Goal: Check status: Check status

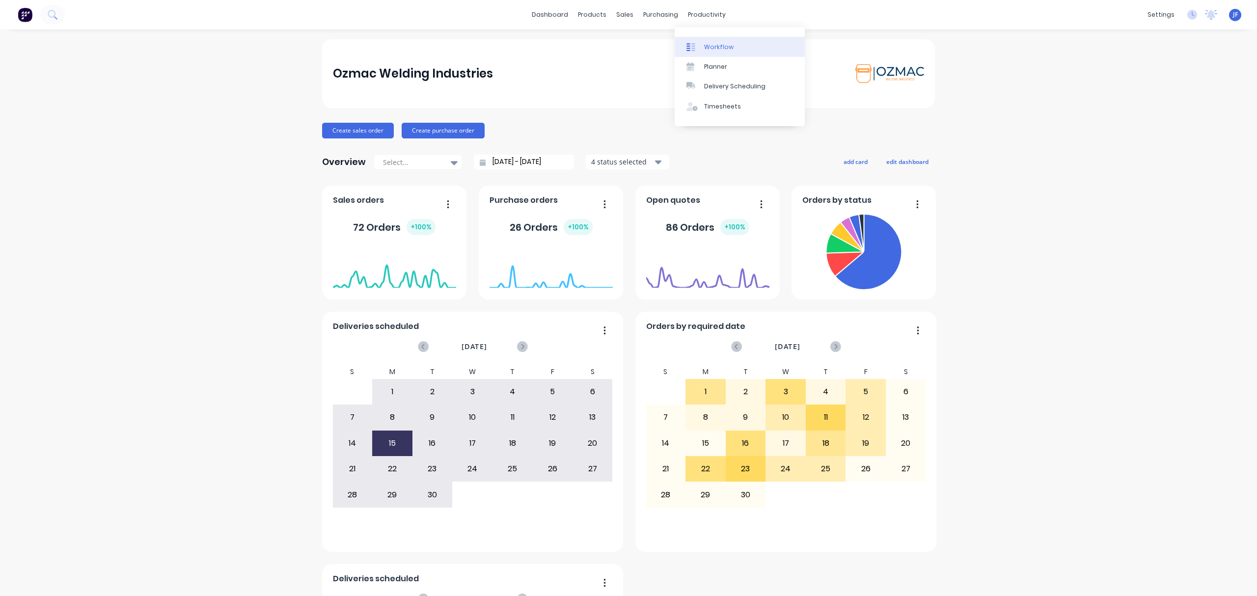
click at [711, 45] on div "Workflow" at bounding box center [718, 47] width 29 height 9
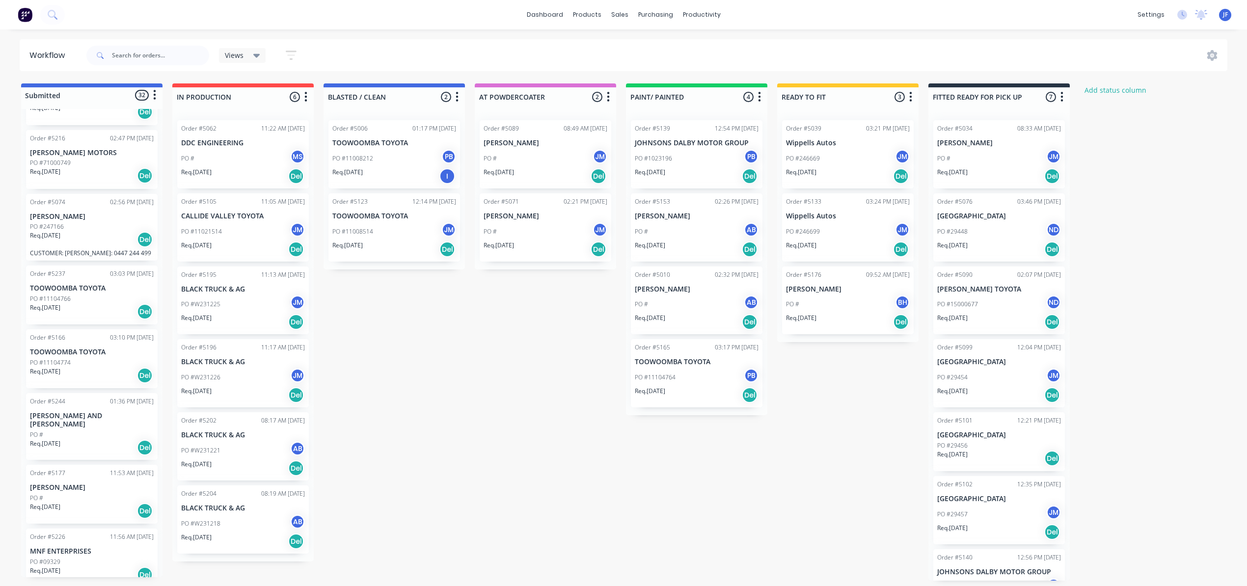
scroll to position [4, 0]
click at [533, 156] on div "PO # JM" at bounding box center [546, 158] width 124 height 19
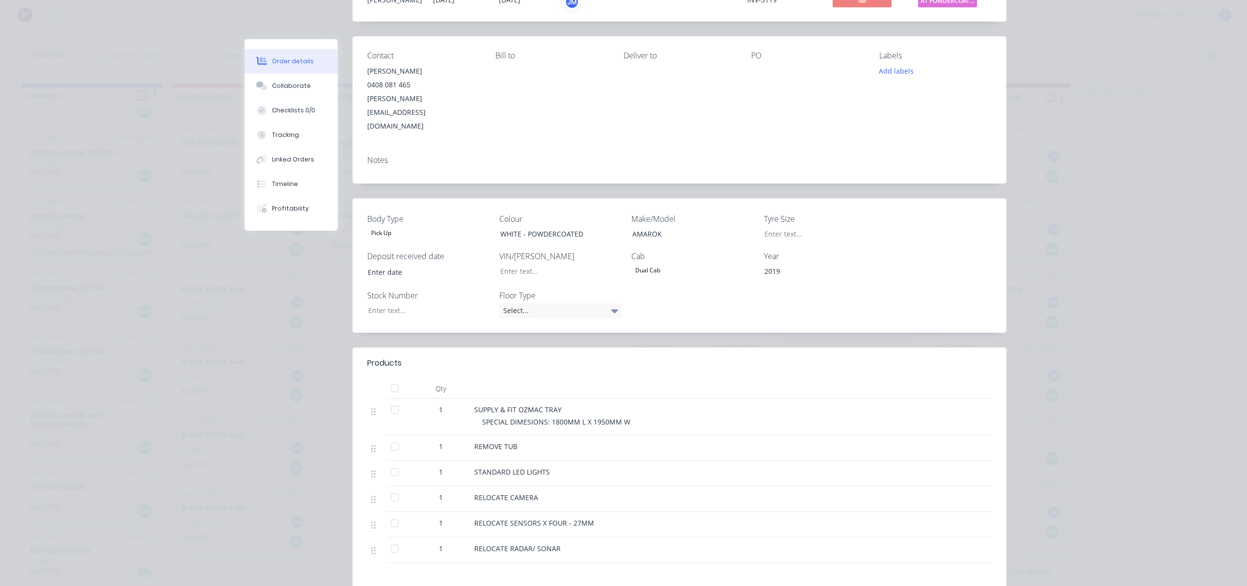
scroll to position [0, 0]
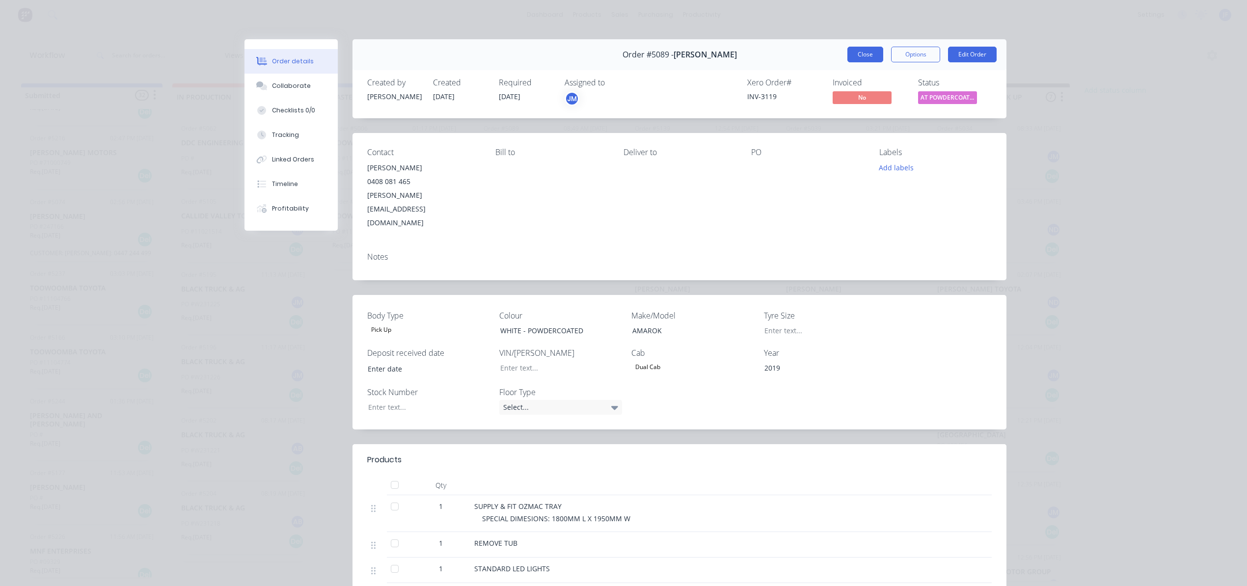
click at [856, 61] on button "Close" at bounding box center [866, 55] width 36 height 16
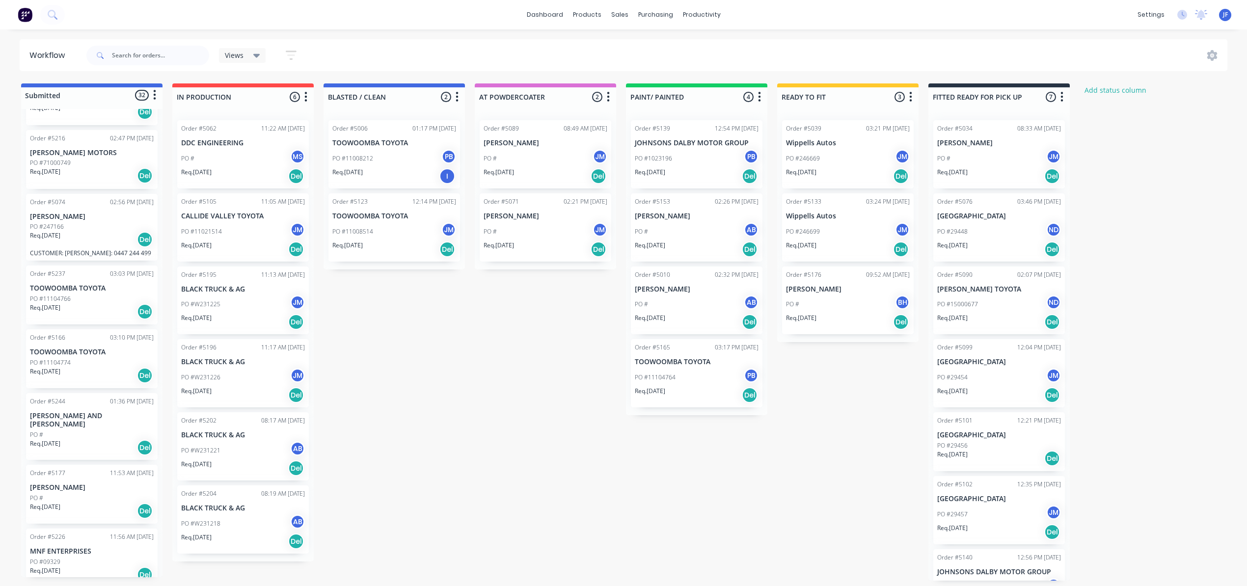
click at [840, 162] on div "PO #246669 JM" at bounding box center [848, 158] width 124 height 19
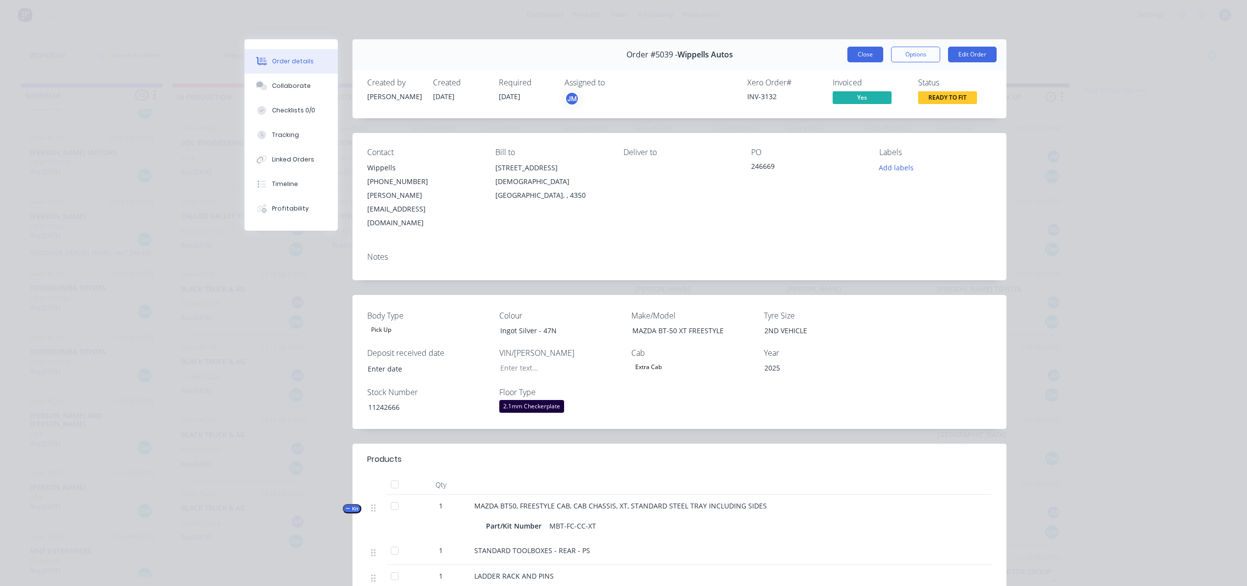
click at [867, 55] on button "Close" at bounding box center [866, 55] width 36 height 16
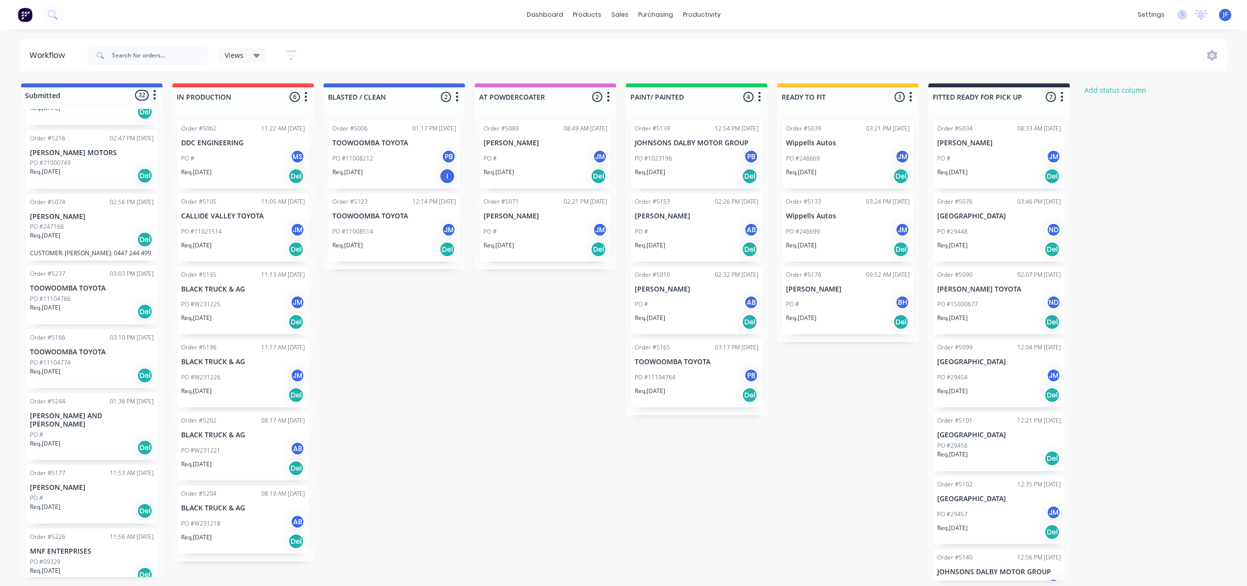
click at [848, 226] on div "PO #246699 JM" at bounding box center [848, 231] width 124 height 19
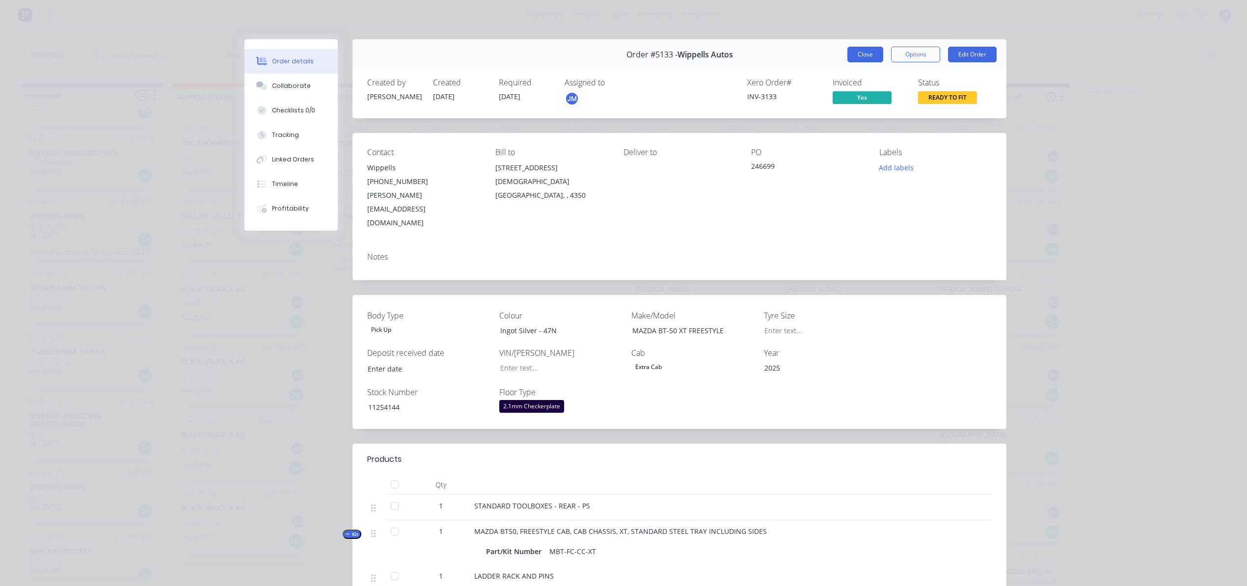
click at [849, 54] on button "Close" at bounding box center [866, 55] width 36 height 16
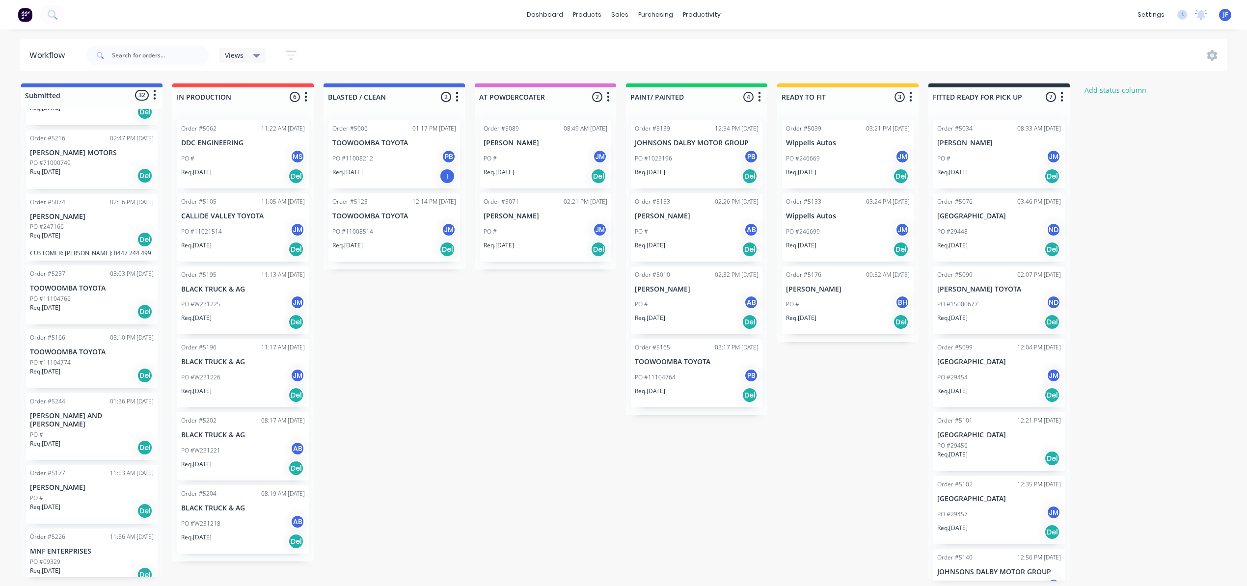
click at [837, 152] on div "PO #246669 JM" at bounding box center [848, 158] width 124 height 19
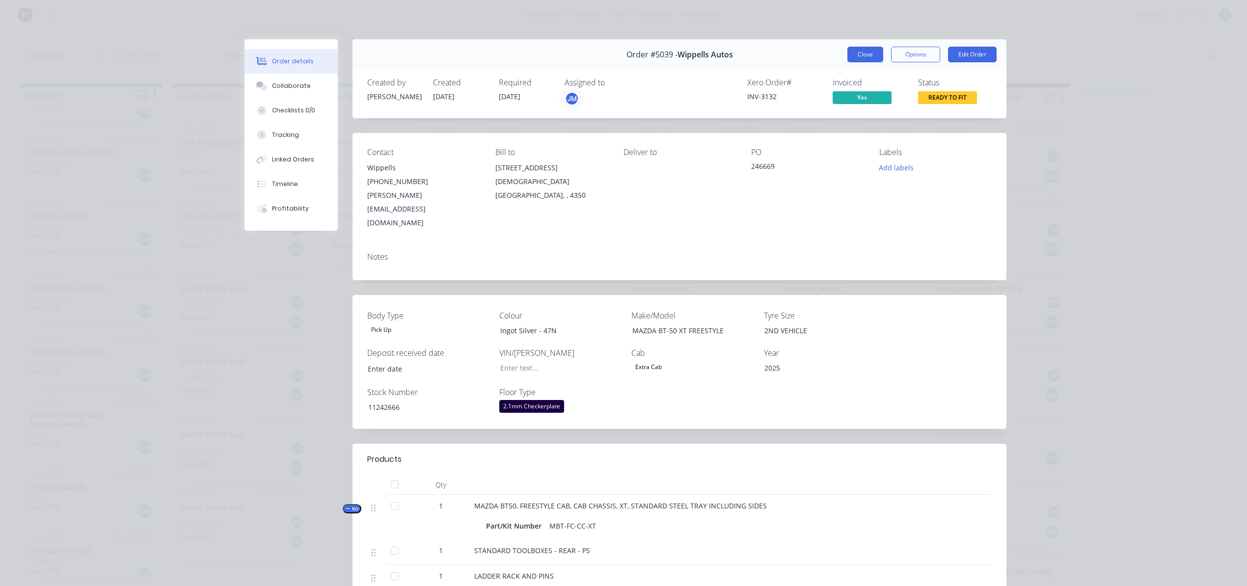
click at [856, 47] on button "Close" at bounding box center [866, 55] width 36 height 16
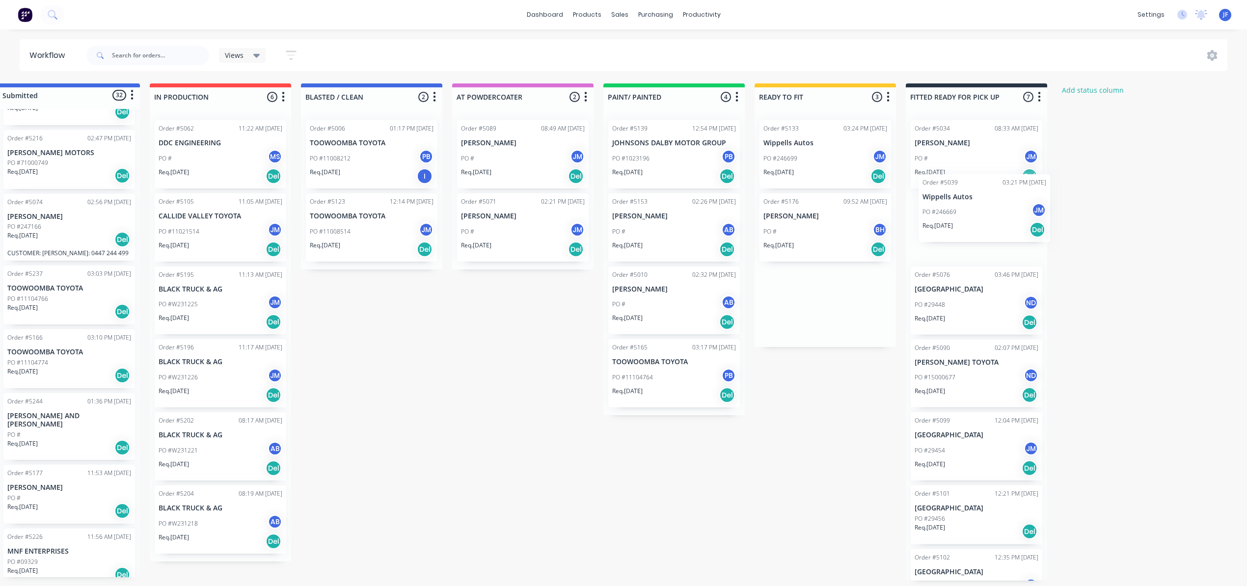
scroll to position [0, 34]
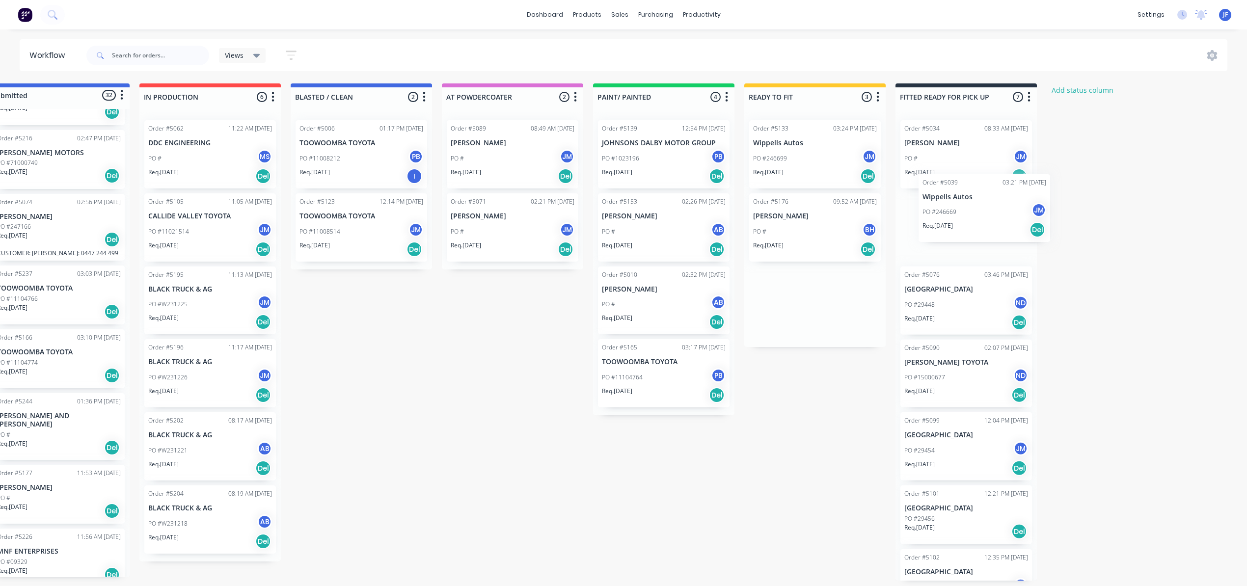
drag, startPoint x: 849, startPoint y: 156, endPoint x: 989, endPoint y: 211, distance: 150.2
click at [989, 211] on div "Submitted 32 Status colour #4169E1 hex #4169E1 Save Cancel Summaries Total orde…" at bounding box center [636, 331] width 1353 height 497
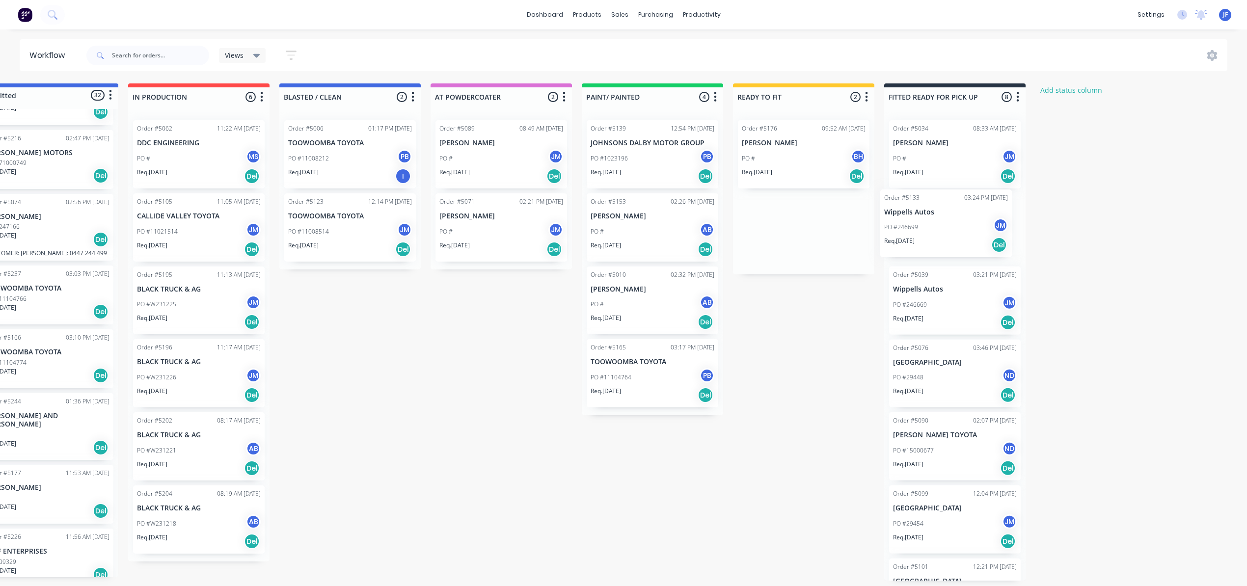
scroll to position [0, 47]
drag, startPoint x: 842, startPoint y: 171, endPoint x: 978, endPoint y: 244, distance: 154.6
click at [978, 244] on div "Submitted 32 Status colour #4169E1 hex #4169E1 Save Cancel Summaries Total orde…" at bounding box center [622, 331] width 1353 height 497
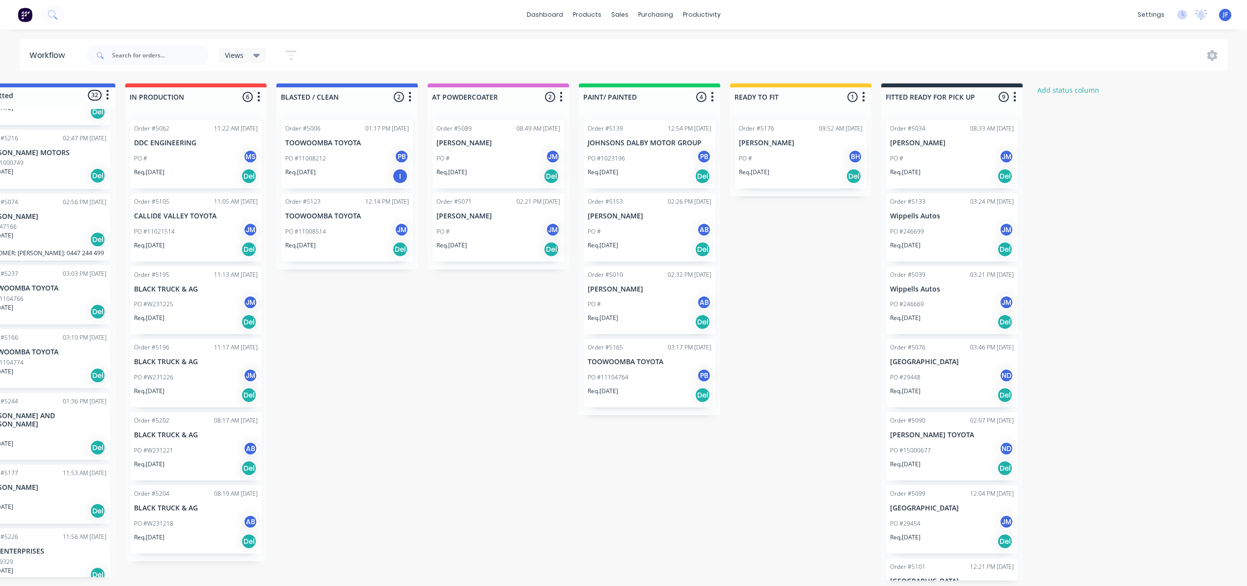
click at [802, 165] on div "PO # BH" at bounding box center [801, 158] width 124 height 19
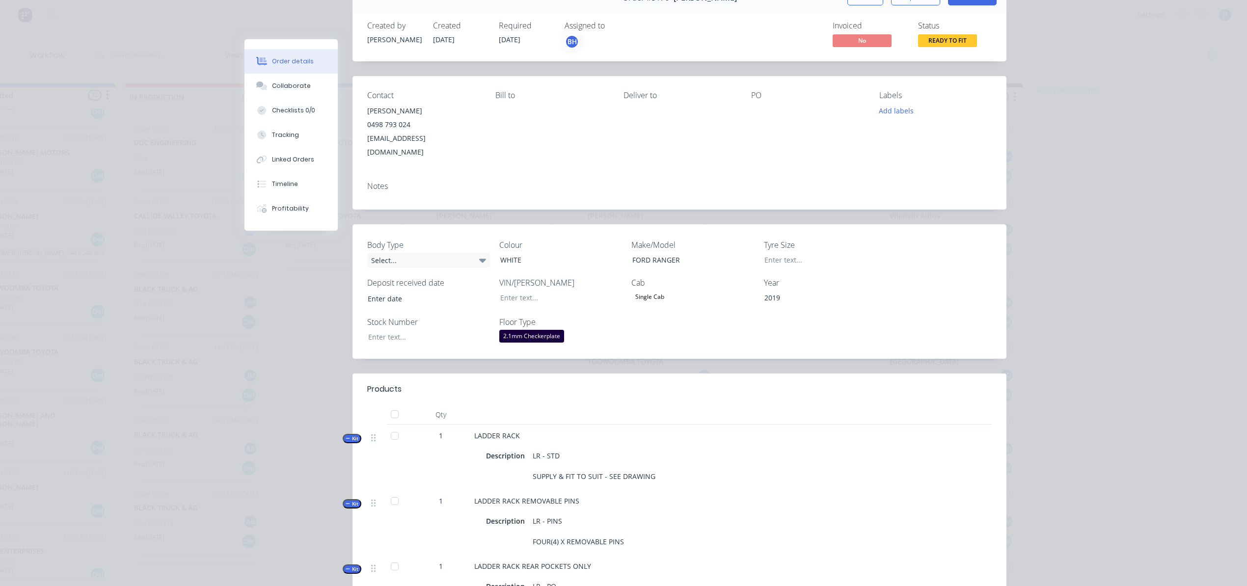
scroll to position [0, 0]
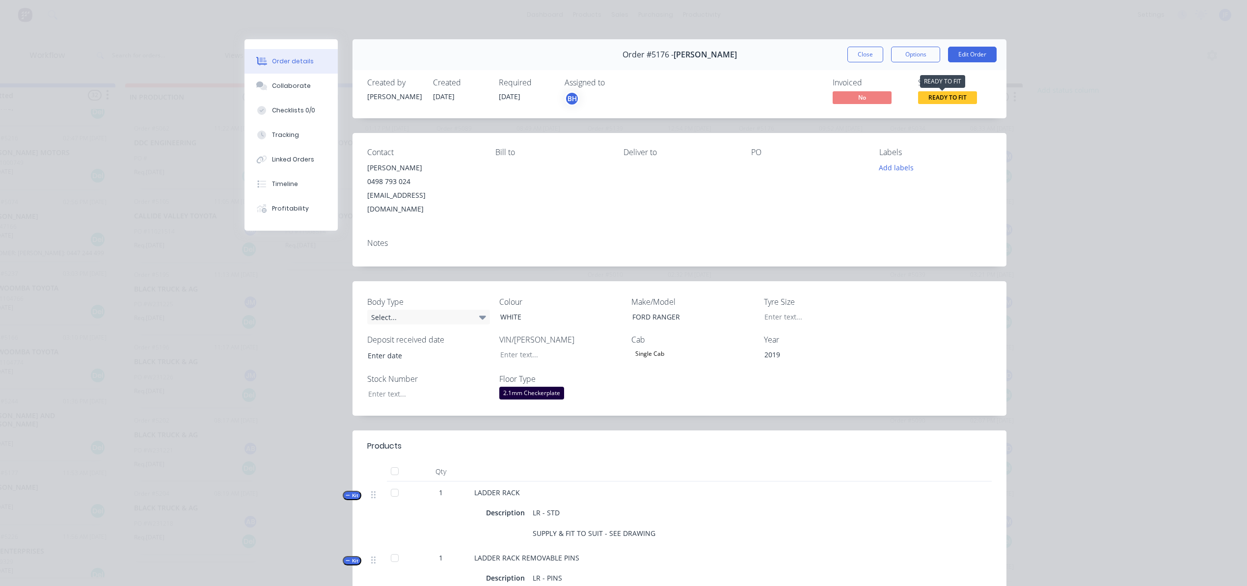
click at [946, 95] on span "READY TO FIT" at bounding box center [947, 97] width 59 height 12
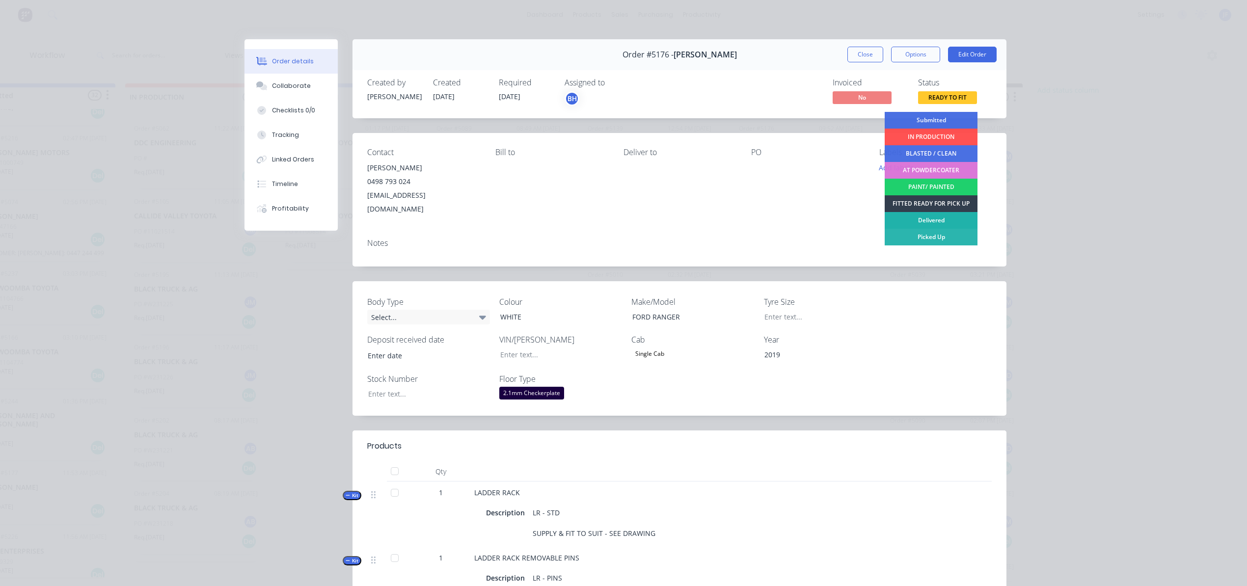
click at [925, 220] on div "Delivered" at bounding box center [931, 220] width 93 height 17
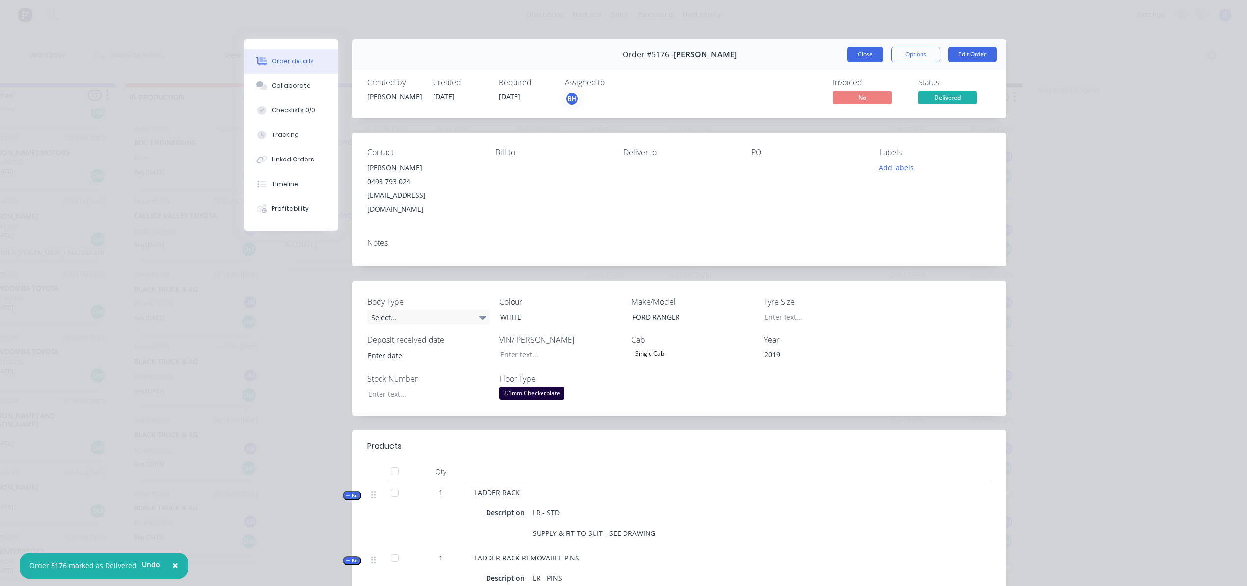
click at [865, 61] on button "Close" at bounding box center [866, 55] width 36 height 16
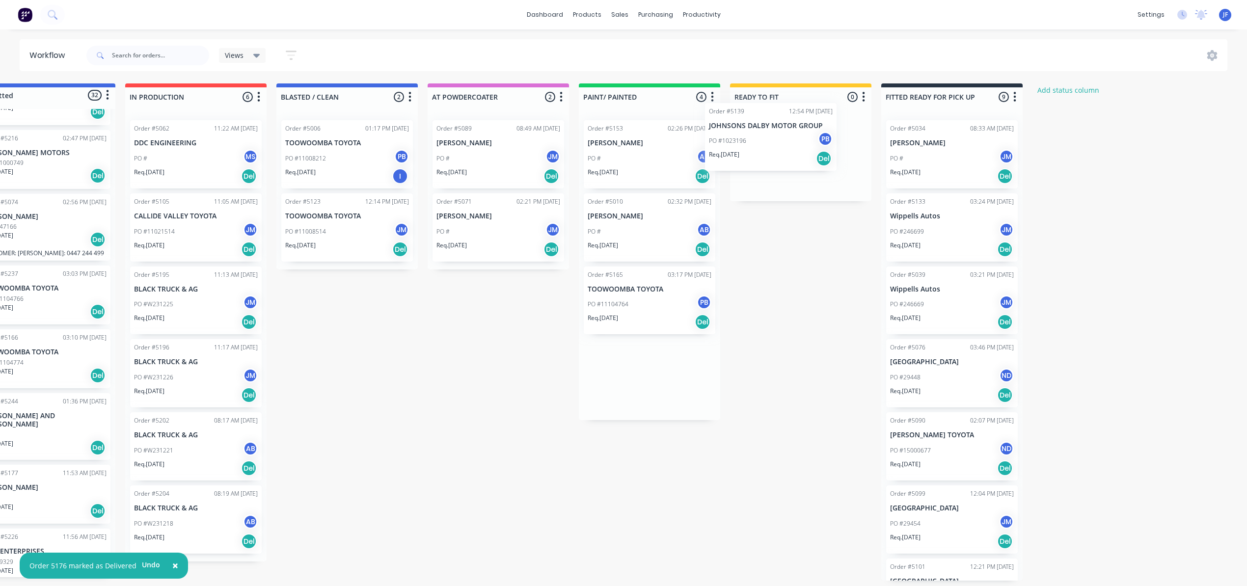
drag, startPoint x: 660, startPoint y: 158, endPoint x: 790, endPoint y: 140, distance: 130.8
click at [790, 140] on div "Submitted 32 Status colour #4169E1 hex #4169E1 Save Cancel Summaries Total orde…" at bounding box center [621, 331] width 1353 height 497
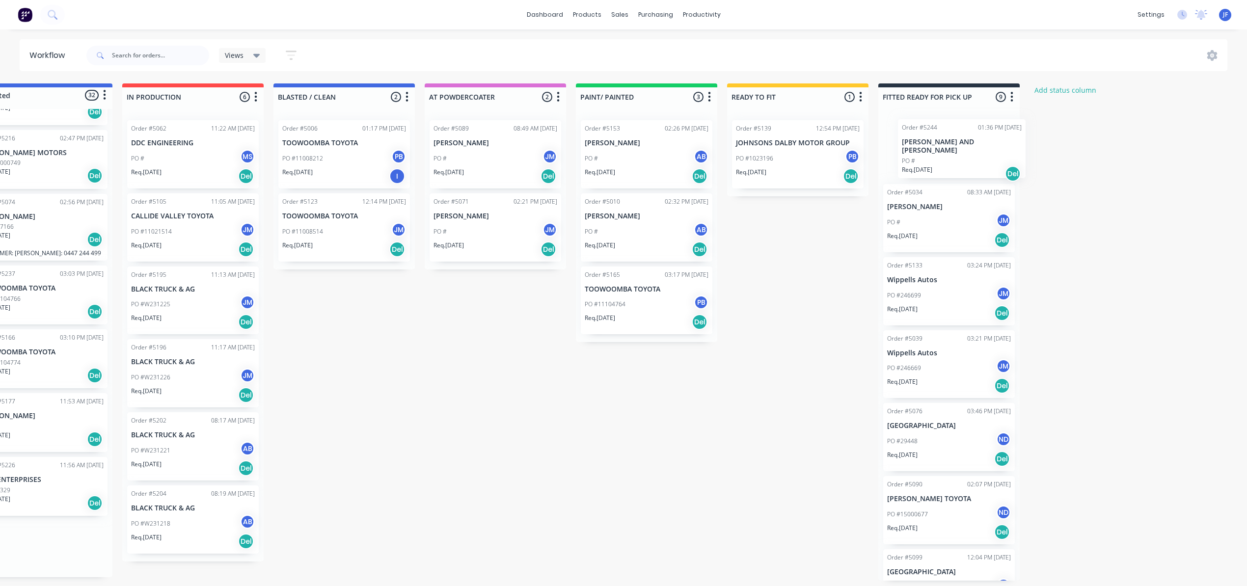
scroll to position [0, 55]
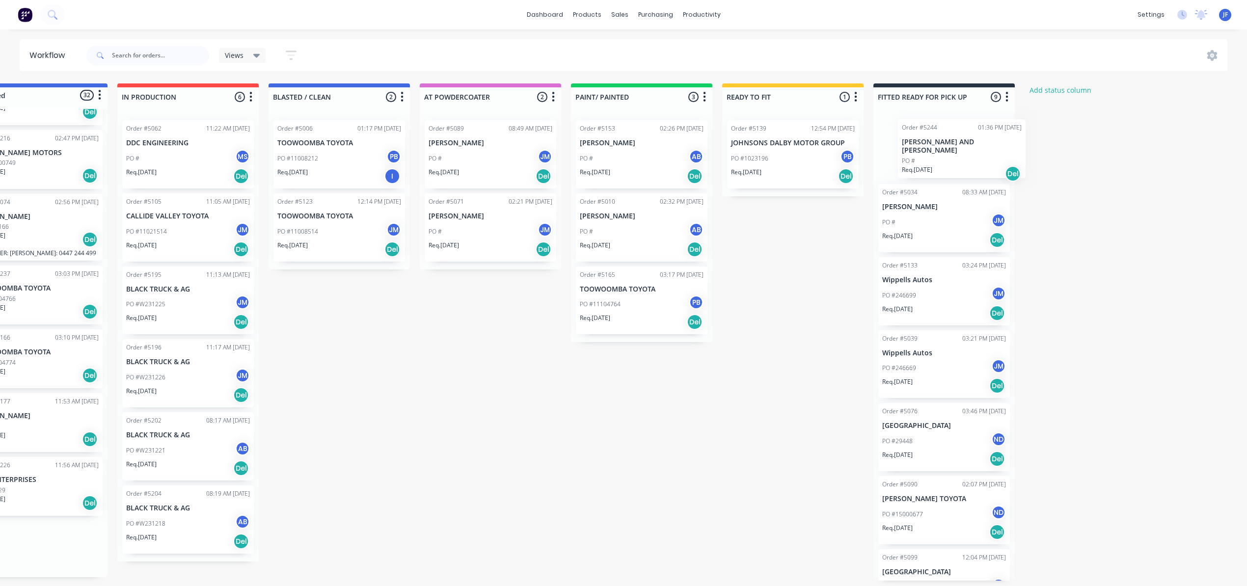
drag, startPoint x: 91, startPoint y: 425, endPoint x: 956, endPoint y: 146, distance: 908.4
click at [956, 146] on div "Submitted 32 Status colour #4169E1 hex #4169E1 Save Cancel Summaries Total orde…" at bounding box center [614, 331] width 1353 height 497
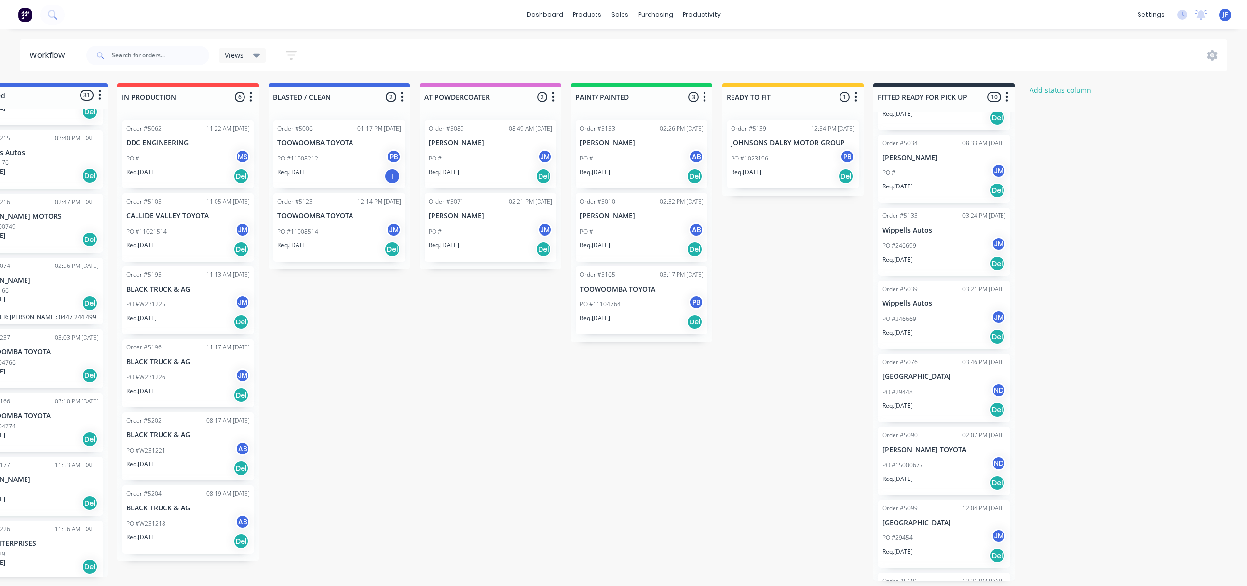
scroll to position [0, 0]
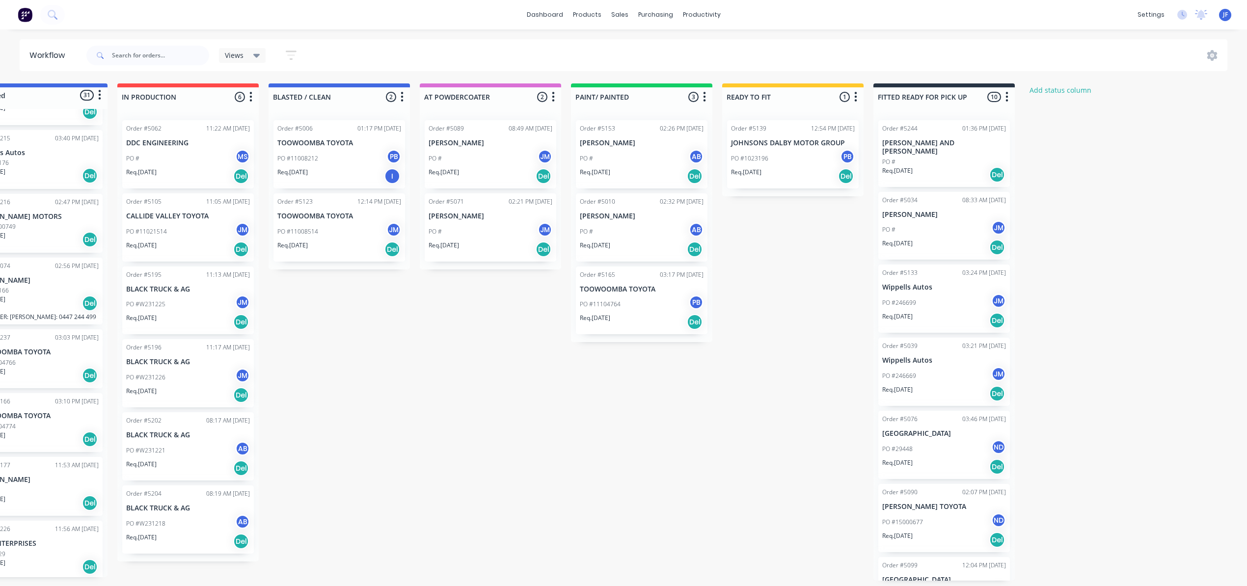
click at [952, 368] on div "PO #246669 JM" at bounding box center [944, 376] width 124 height 19
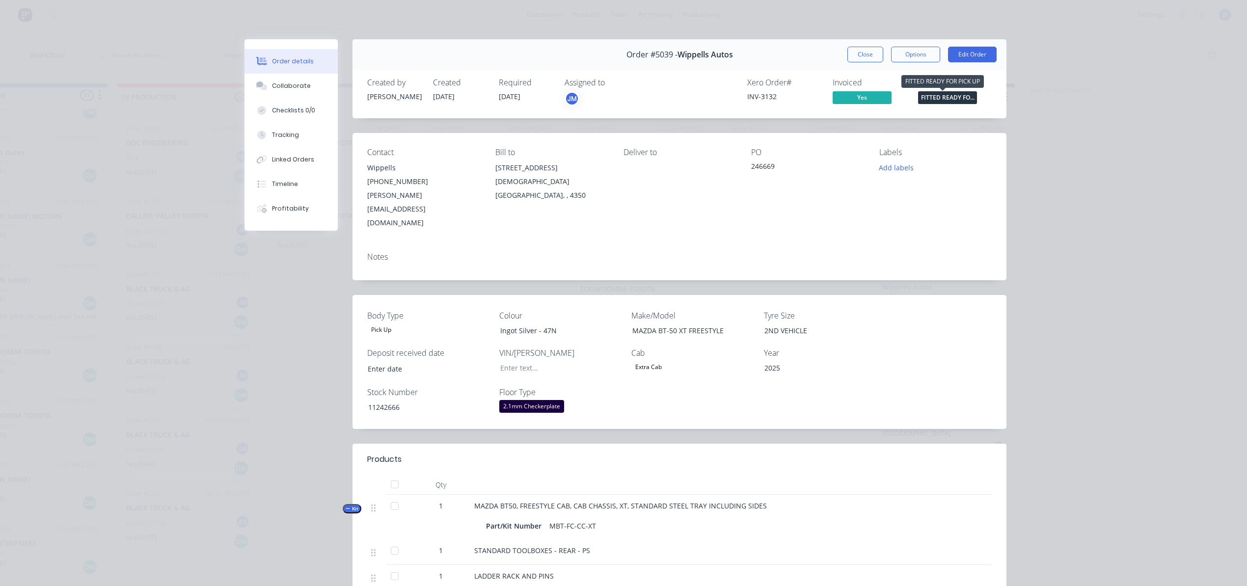
click at [926, 95] on span "FITTED READY FO..." at bounding box center [947, 97] width 59 height 12
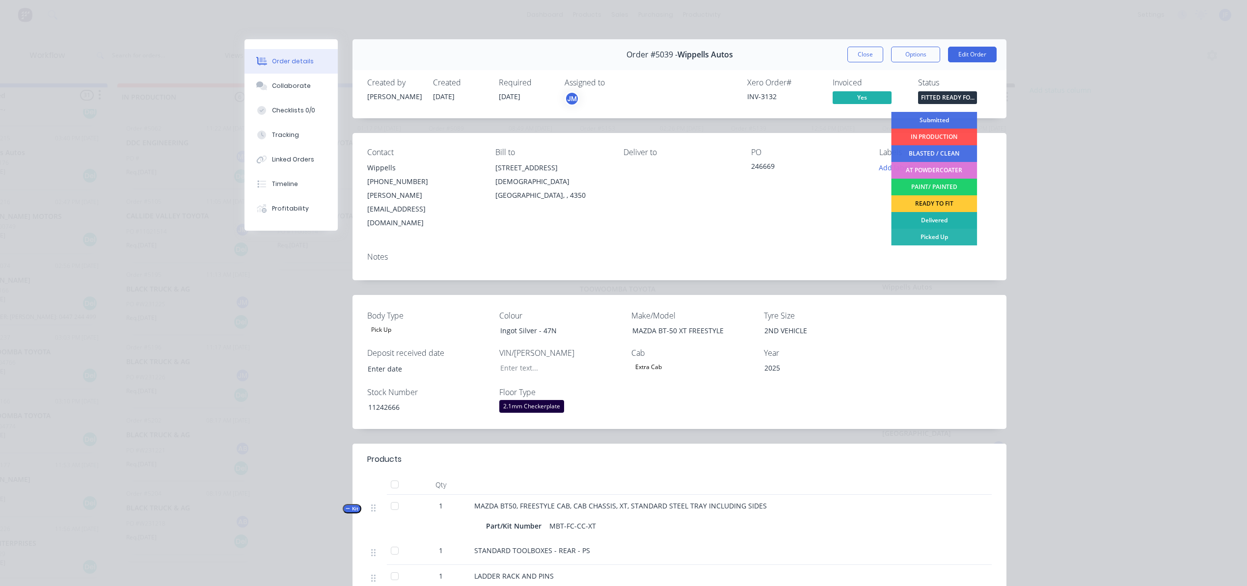
click at [946, 217] on div "Delivered" at bounding box center [934, 220] width 86 height 17
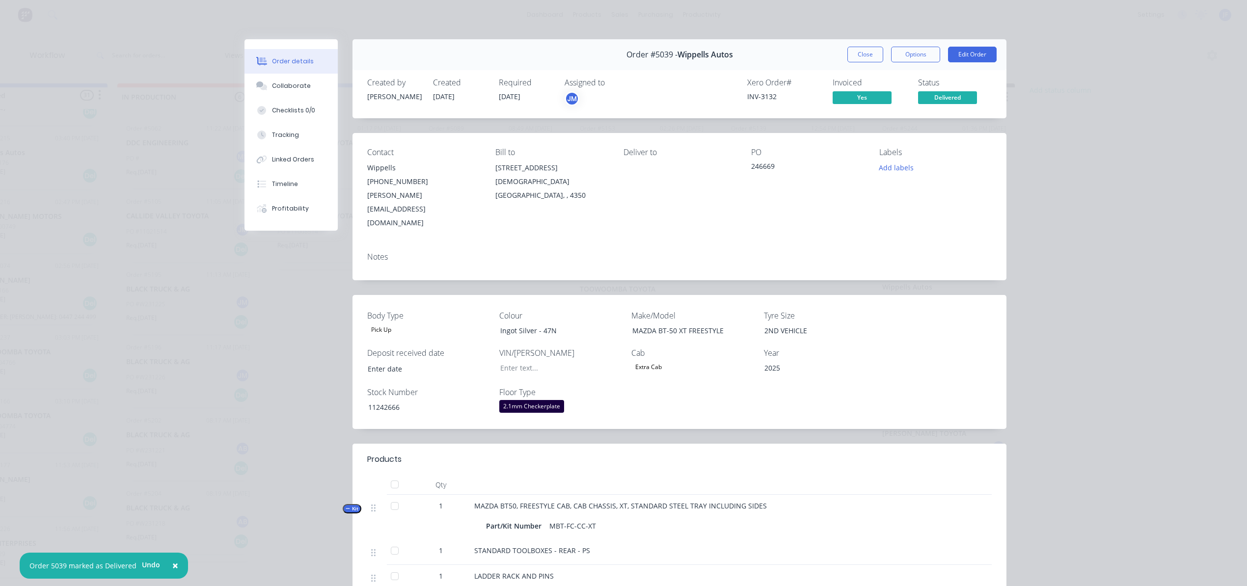
click at [868, 60] on button "Close" at bounding box center [866, 55] width 36 height 16
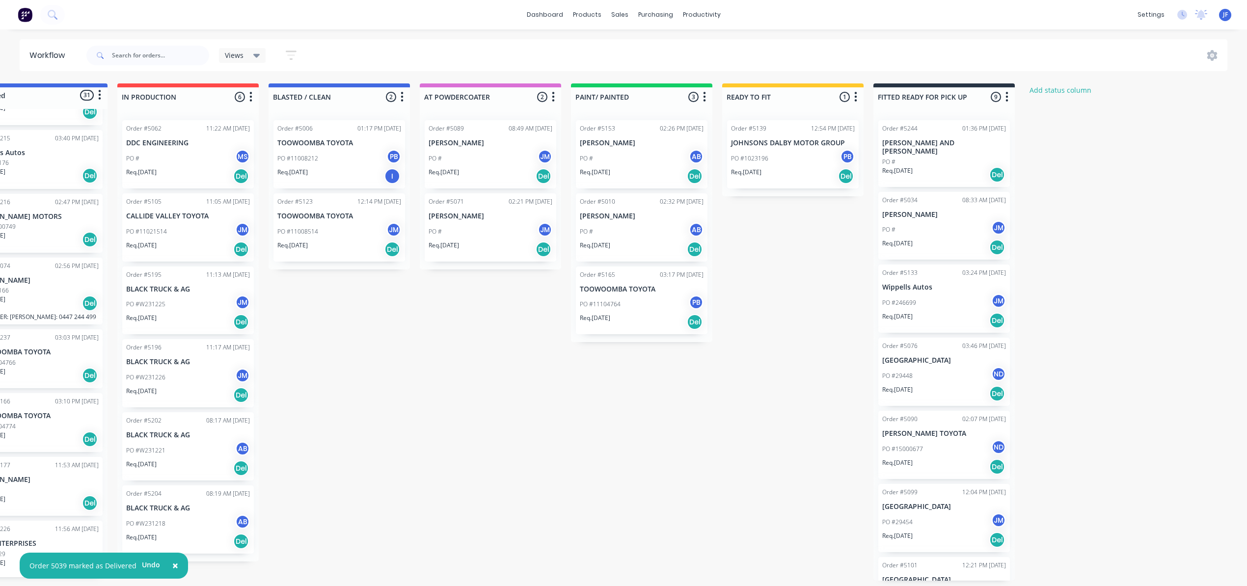
click at [955, 303] on div "PO #246699 JM" at bounding box center [944, 303] width 124 height 19
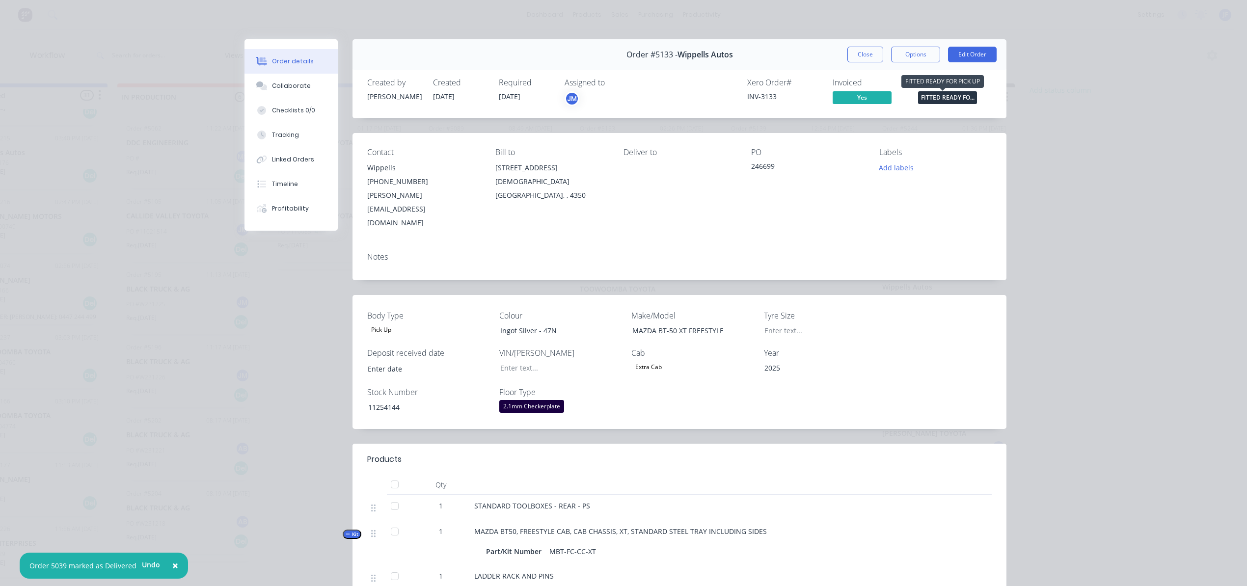
click at [933, 95] on span "FITTED READY FO..." at bounding box center [947, 97] width 59 height 12
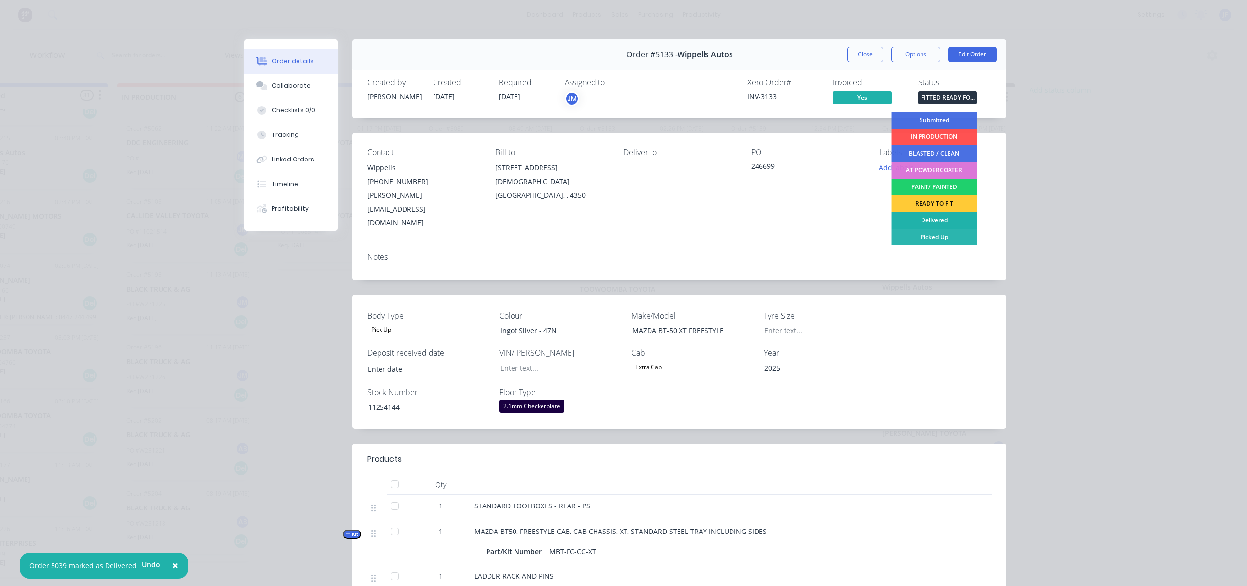
click at [951, 222] on div "Delivered" at bounding box center [934, 220] width 86 height 17
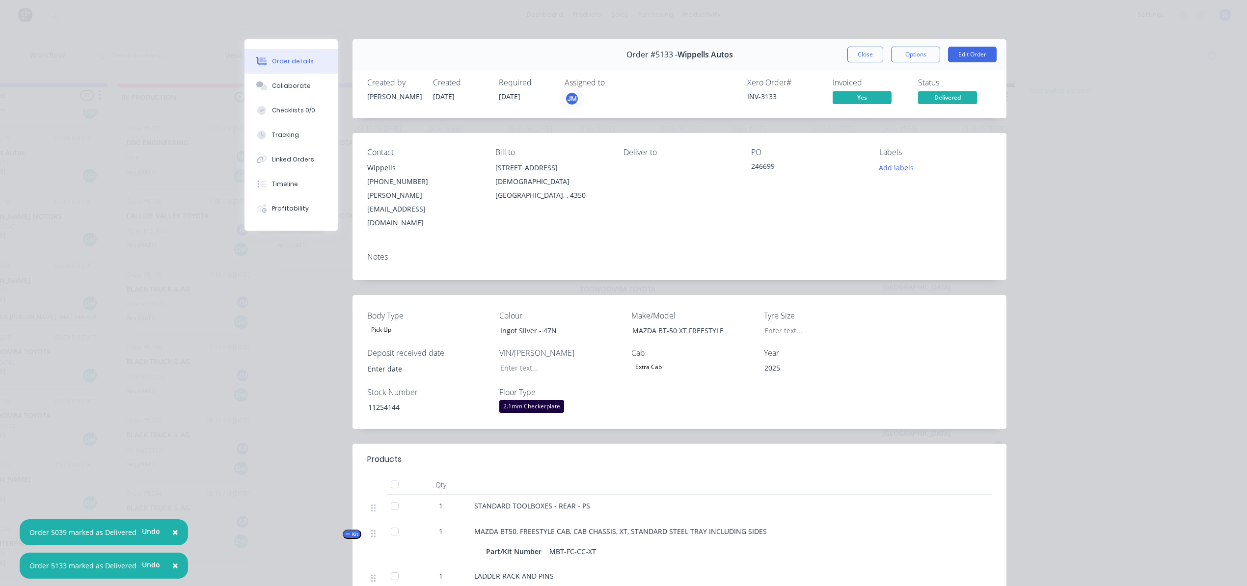
click at [858, 46] on div "Order #5133 - Wippells Autos Close Options Edit Order" at bounding box center [680, 54] width 654 height 31
click at [859, 55] on button "Close" at bounding box center [866, 55] width 36 height 16
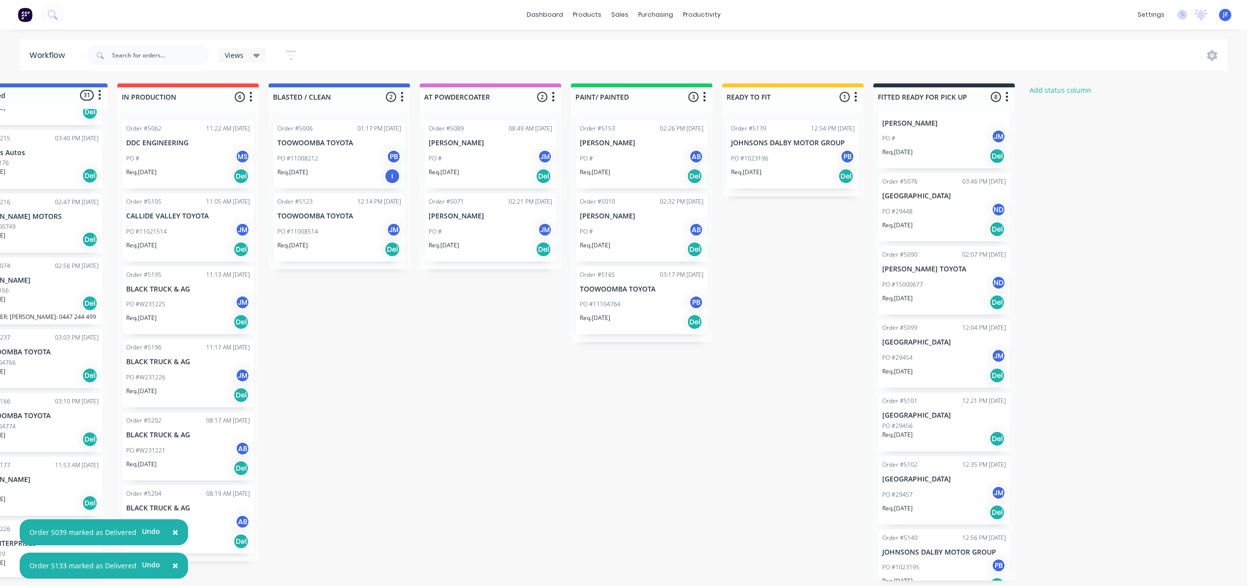
scroll to position [98, 0]
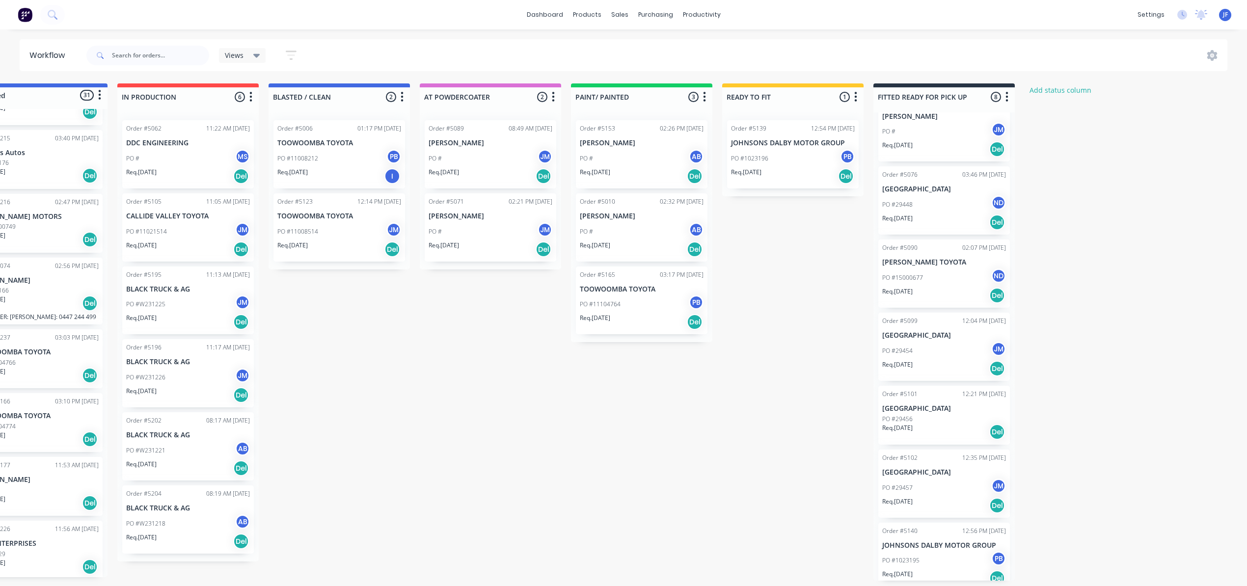
click at [941, 274] on div "PO #15000677 ND" at bounding box center [944, 278] width 124 height 19
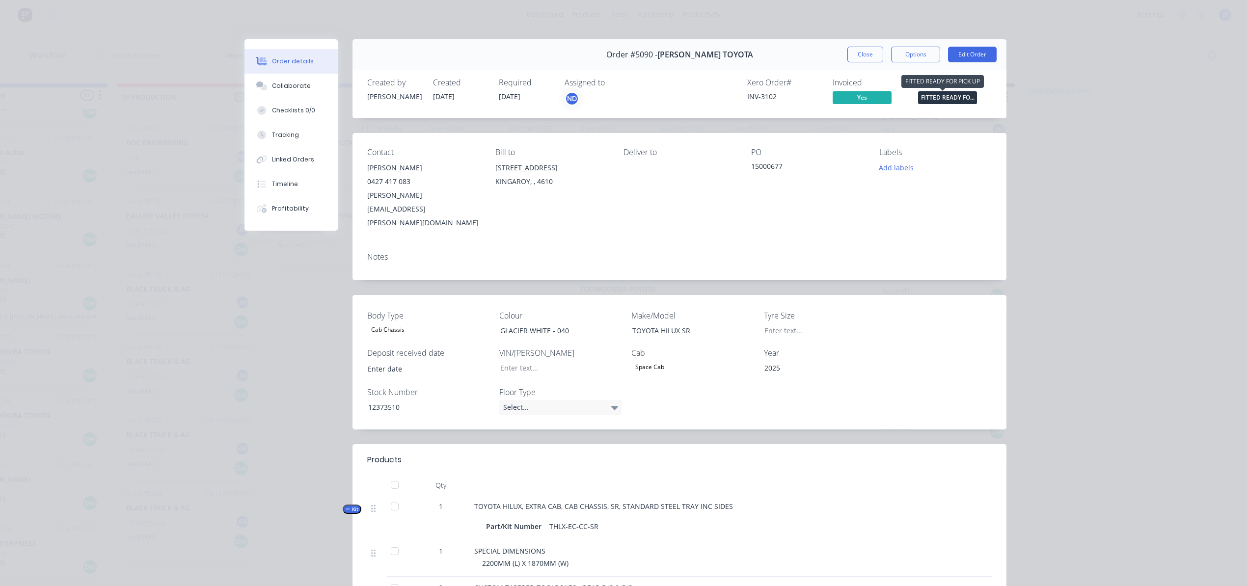
click at [921, 95] on span "FITTED READY FO..." at bounding box center [947, 97] width 59 height 12
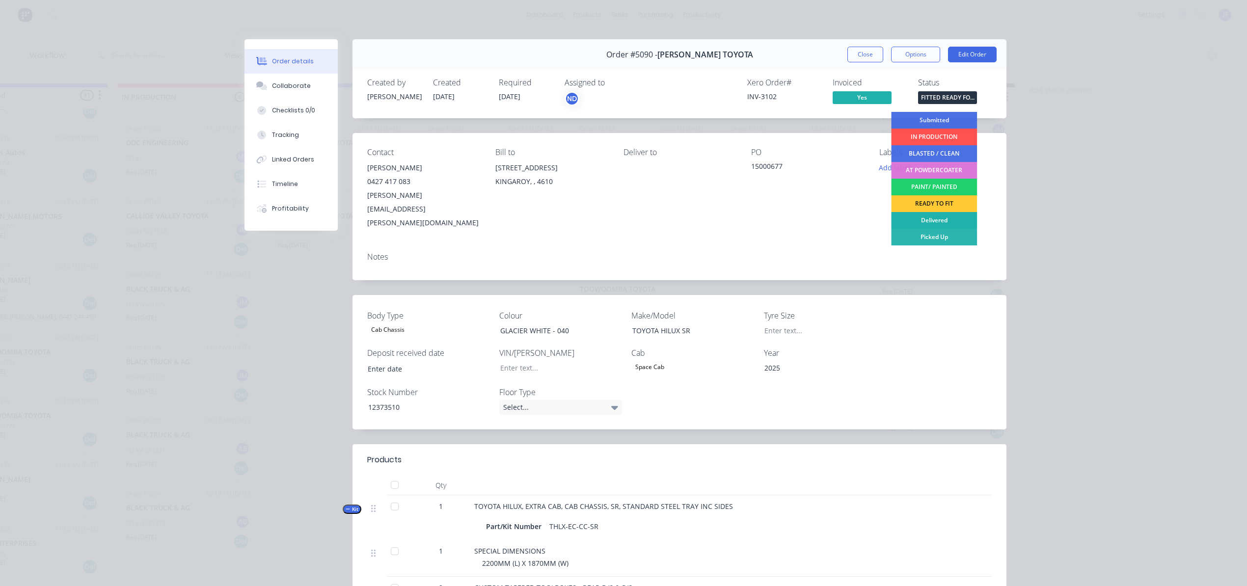
click at [933, 220] on div "Delivered" at bounding box center [934, 220] width 86 height 17
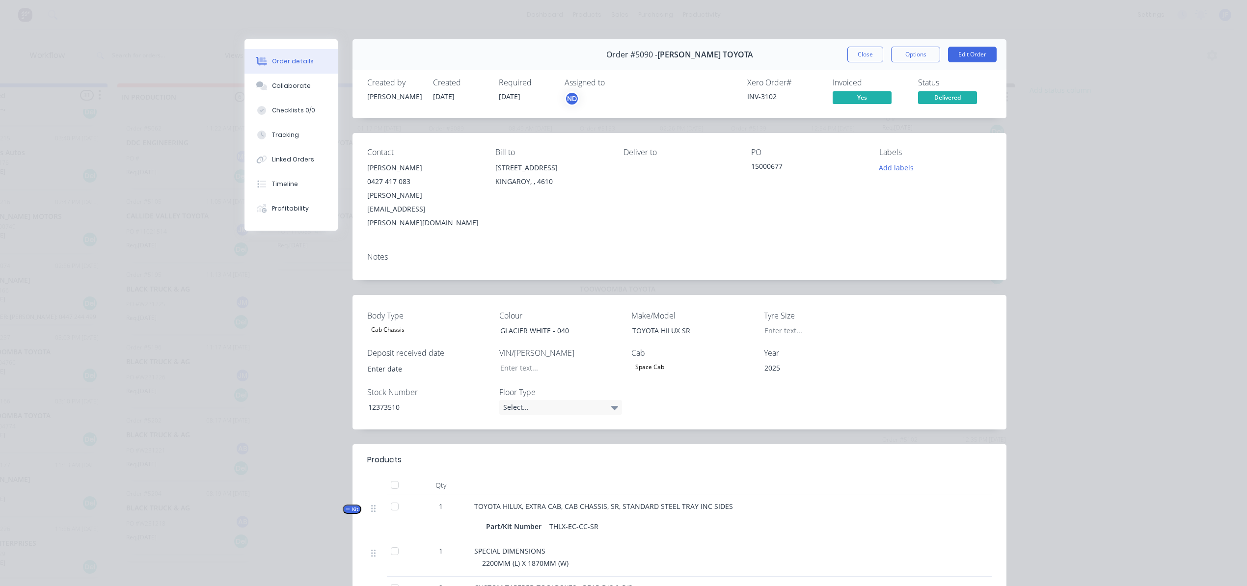
scroll to position [25, 0]
click at [863, 53] on button "Close" at bounding box center [866, 55] width 36 height 16
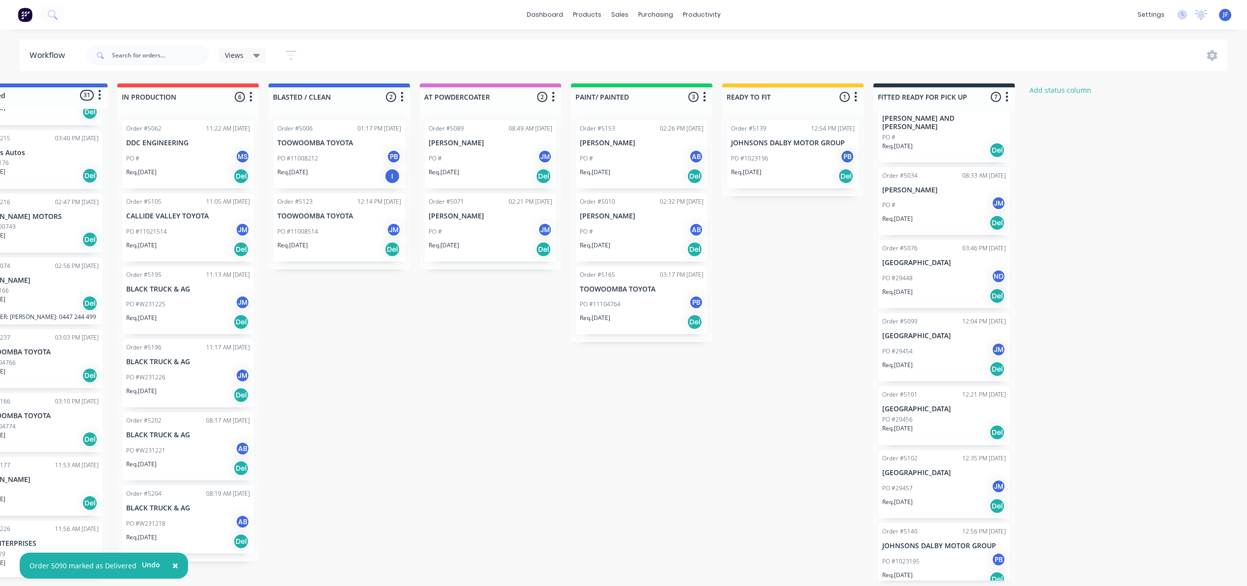
scroll to position [0, 0]
